Goal: Find specific page/section: Find specific page/section

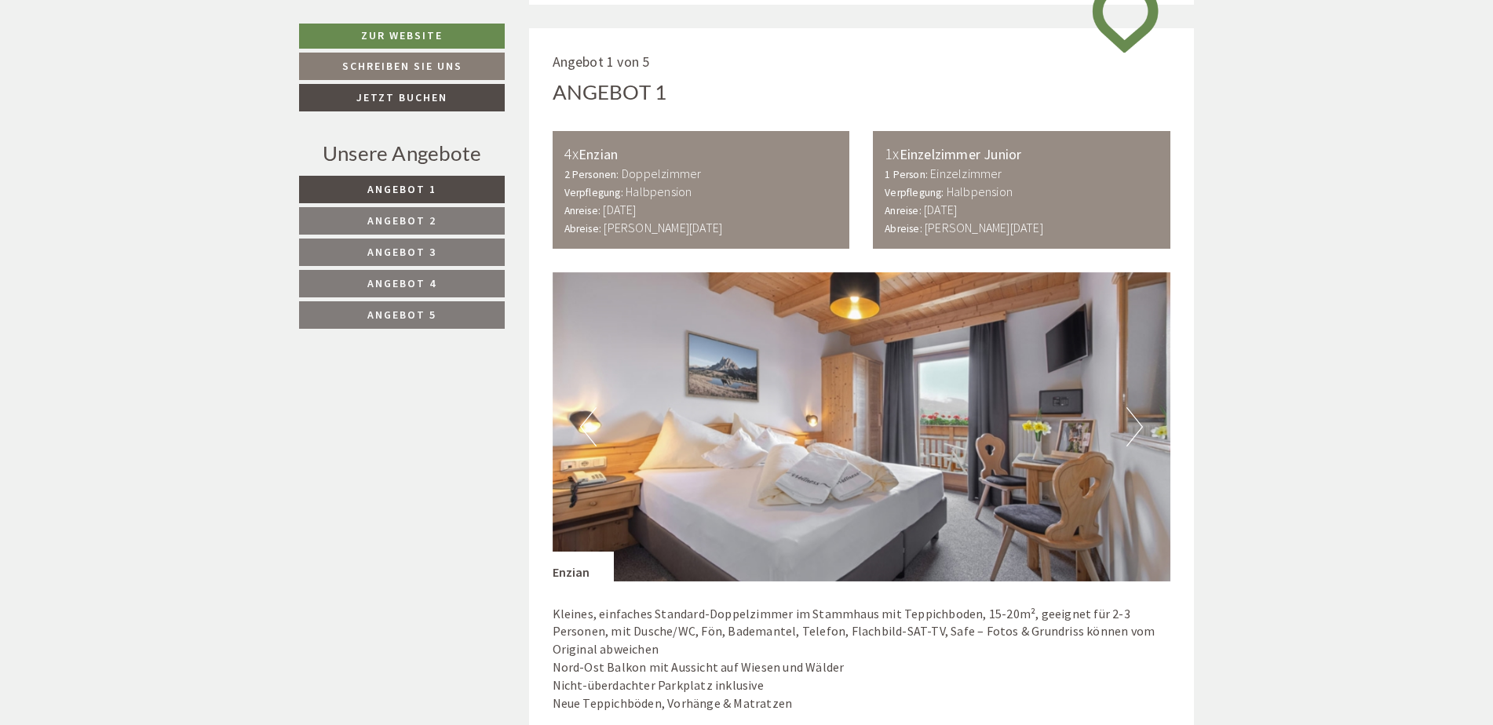
scroll to position [903, 0]
